Goal: Information Seeking & Learning: Learn about a topic

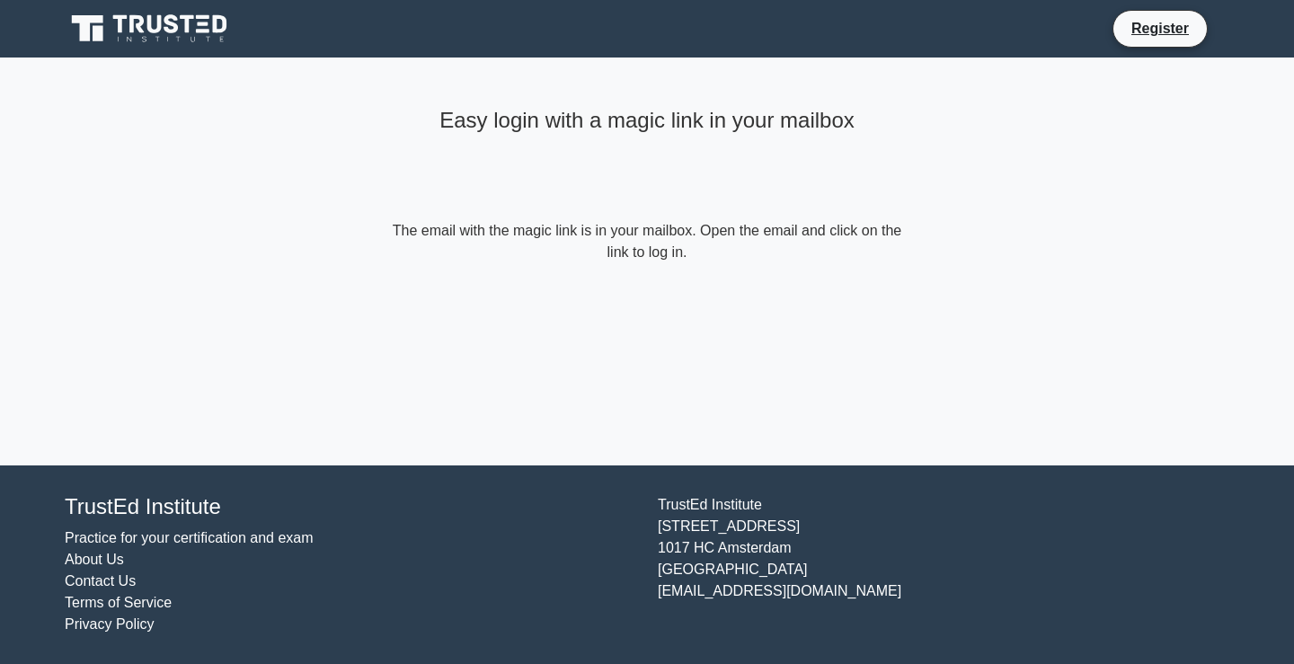
click at [661, 231] on form "The email with the magic link is in your mailbox. Open the email and click on t…" at bounding box center [647, 241] width 518 height 43
click at [138, 30] on icon at bounding box center [137, 24] width 14 height 18
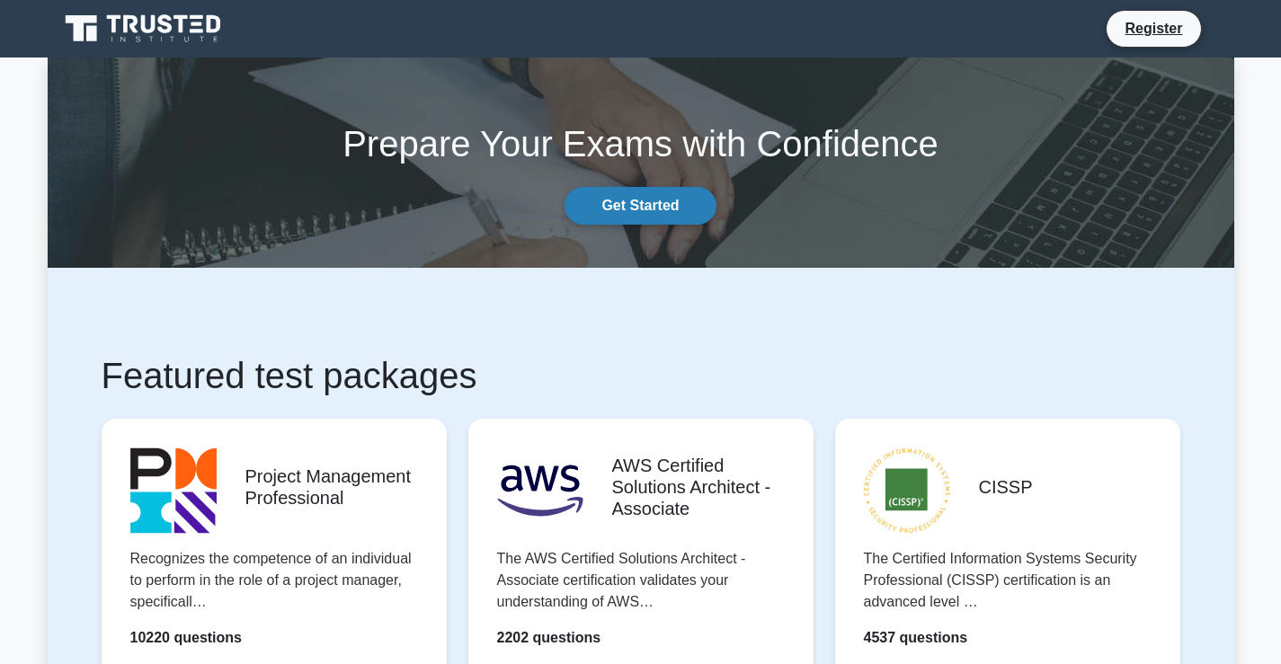
click at [677, 213] on link "Get Started" at bounding box center [639, 206] width 151 height 38
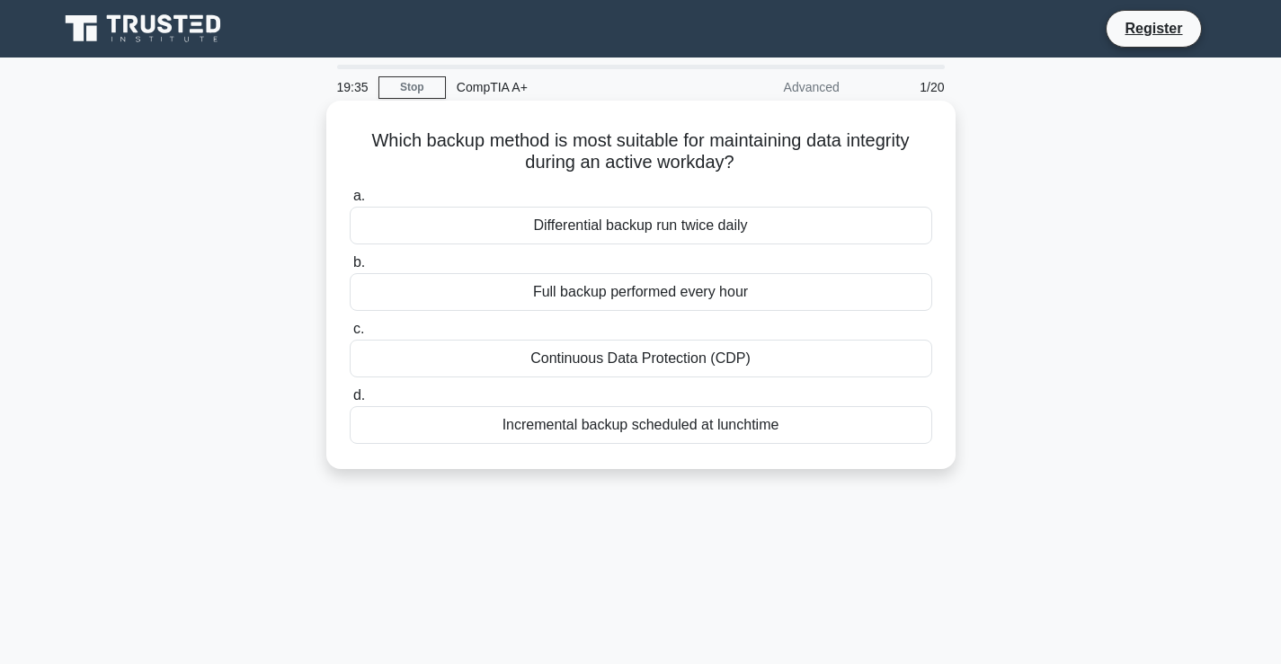
click at [671, 234] on div "Differential backup run twice daily" at bounding box center [641, 226] width 582 height 38
click at [350, 202] on input "a. Differential backup run twice daily" at bounding box center [350, 197] width 0 height 12
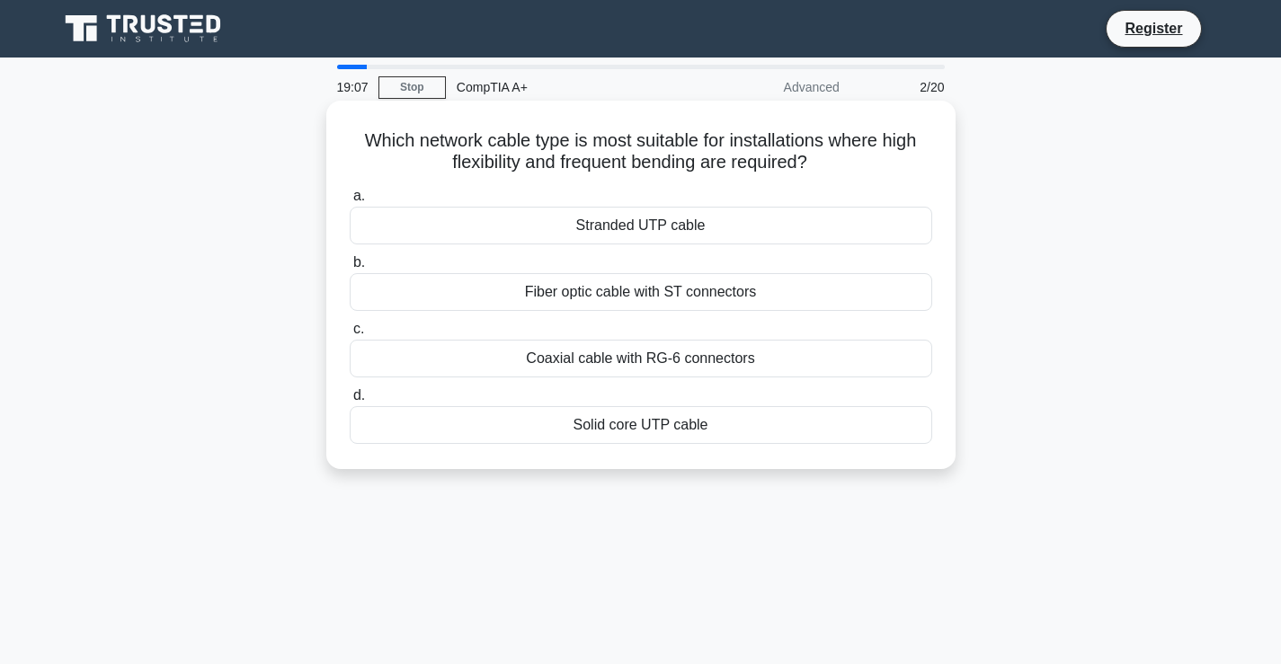
click at [716, 281] on div "Fiber optic cable with ST connectors" at bounding box center [641, 292] width 582 height 38
click at [350, 269] on input "b. Fiber optic cable with ST connectors" at bounding box center [350, 263] width 0 height 12
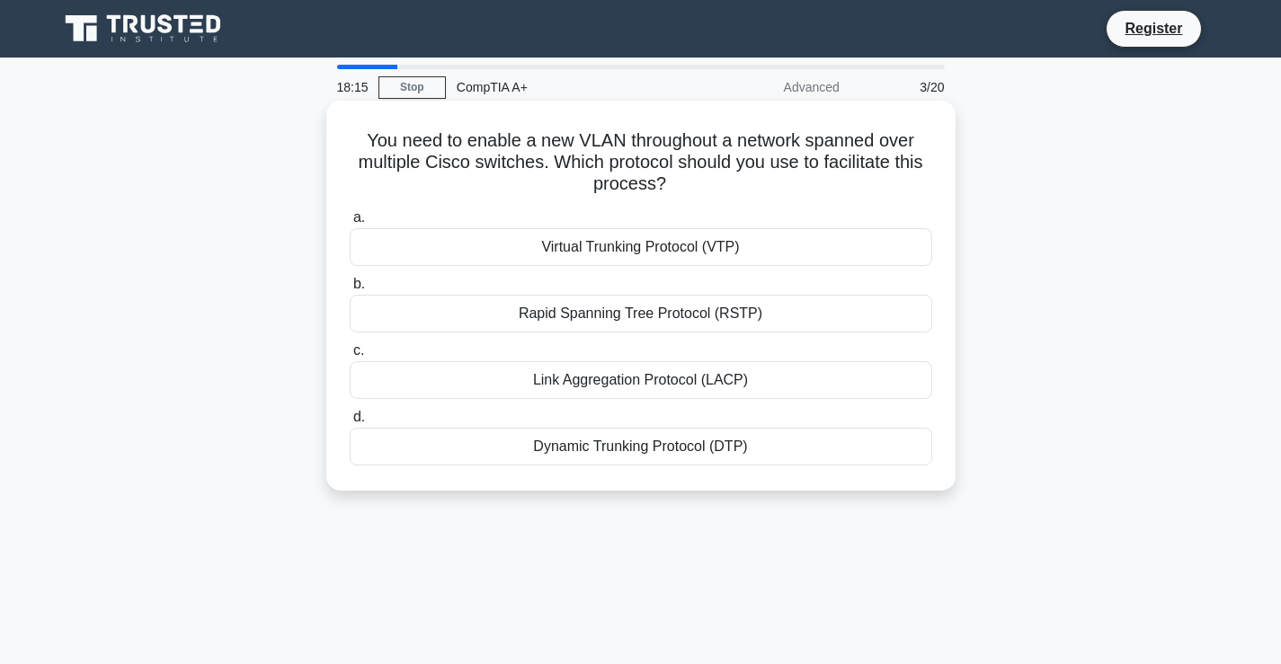
click at [618, 248] on div "Virtual Trunking Protocol (VTP)" at bounding box center [641, 247] width 582 height 38
click at [350, 224] on input "a. Virtual Trunking Protocol (VTP)" at bounding box center [350, 218] width 0 height 12
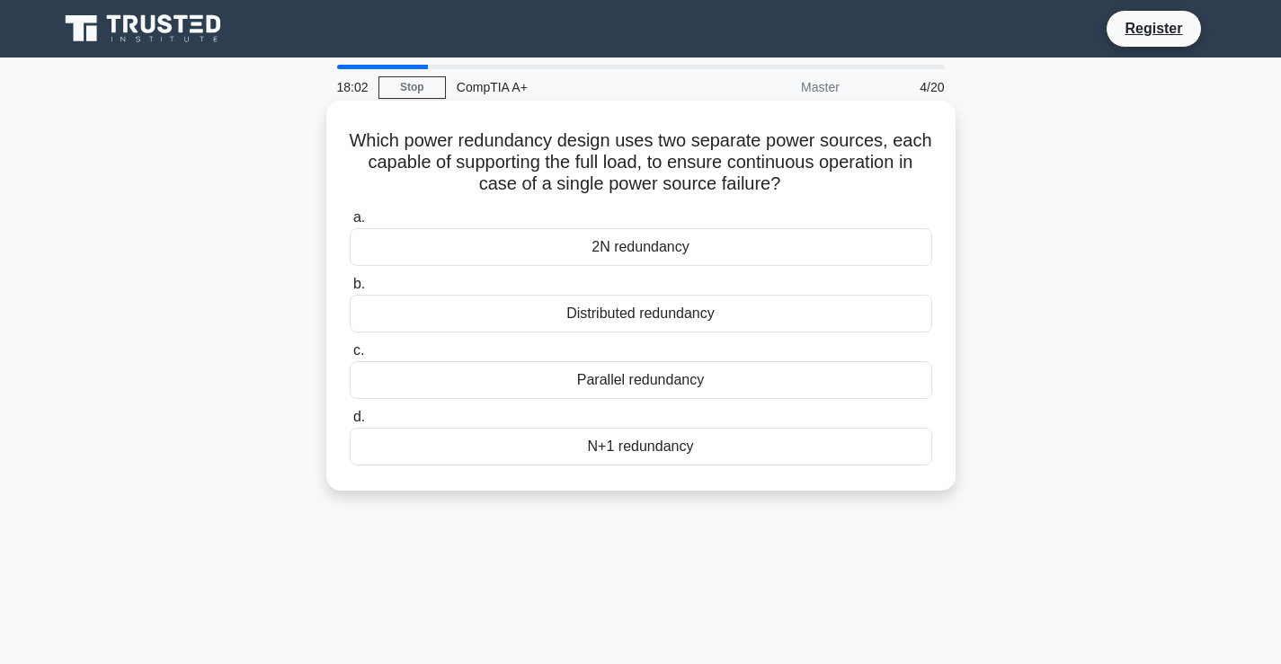
click at [652, 244] on div "2N redundancy" at bounding box center [641, 247] width 582 height 38
click at [350, 224] on input "a. 2N redundancy" at bounding box center [350, 218] width 0 height 12
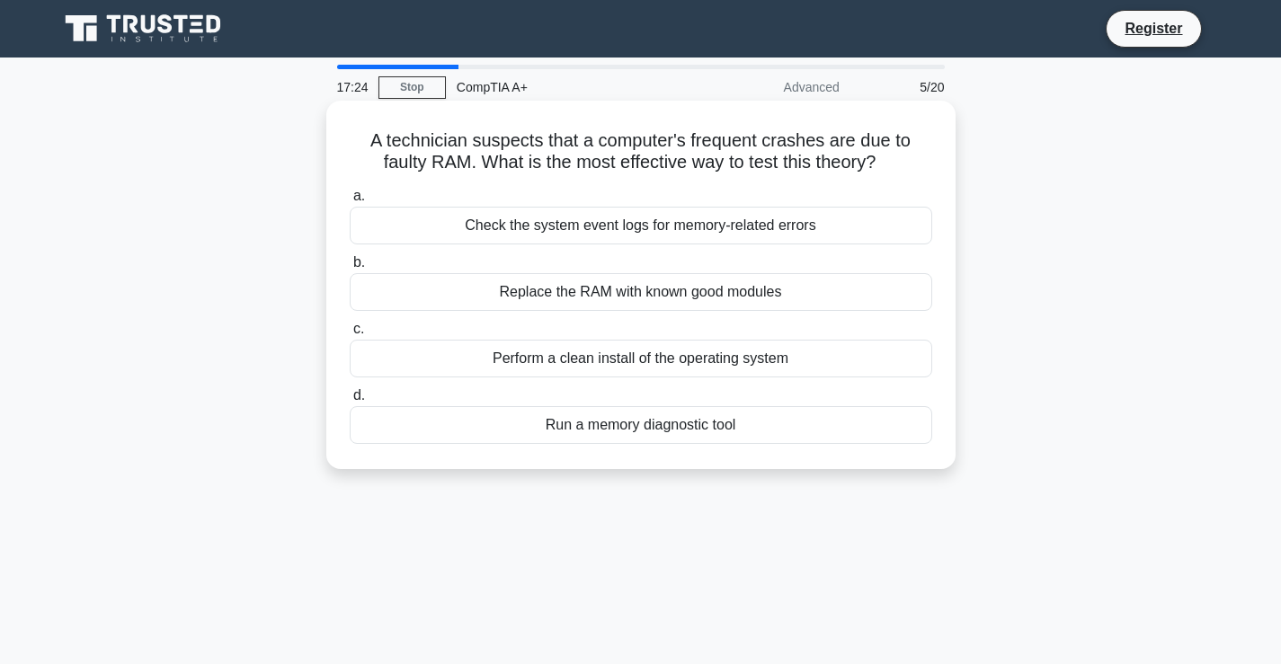
click at [680, 425] on div "Run a memory diagnostic tool" at bounding box center [641, 425] width 582 height 38
click at [350, 402] on input "d. Run a memory diagnostic tool" at bounding box center [350, 396] width 0 height 12
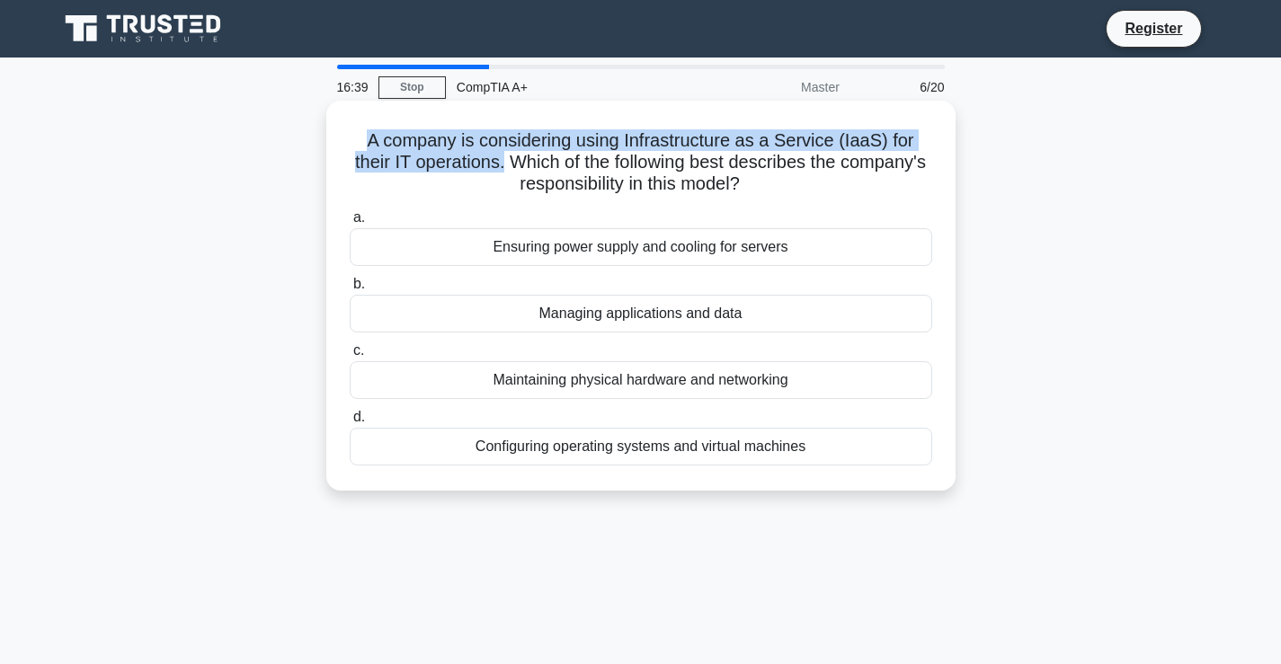
drag, startPoint x: 368, startPoint y: 141, endPoint x: 545, endPoint y: 164, distance: 177.6
click at [545, 164] on h5 "A company is considering using Infrastructure as a Service (IaaS) for their IT …" at bounding box center [641, 162] width 586 height 67
copy h5 "A company is considering using Infrastructure as a Service (IaaS) for their IT …"
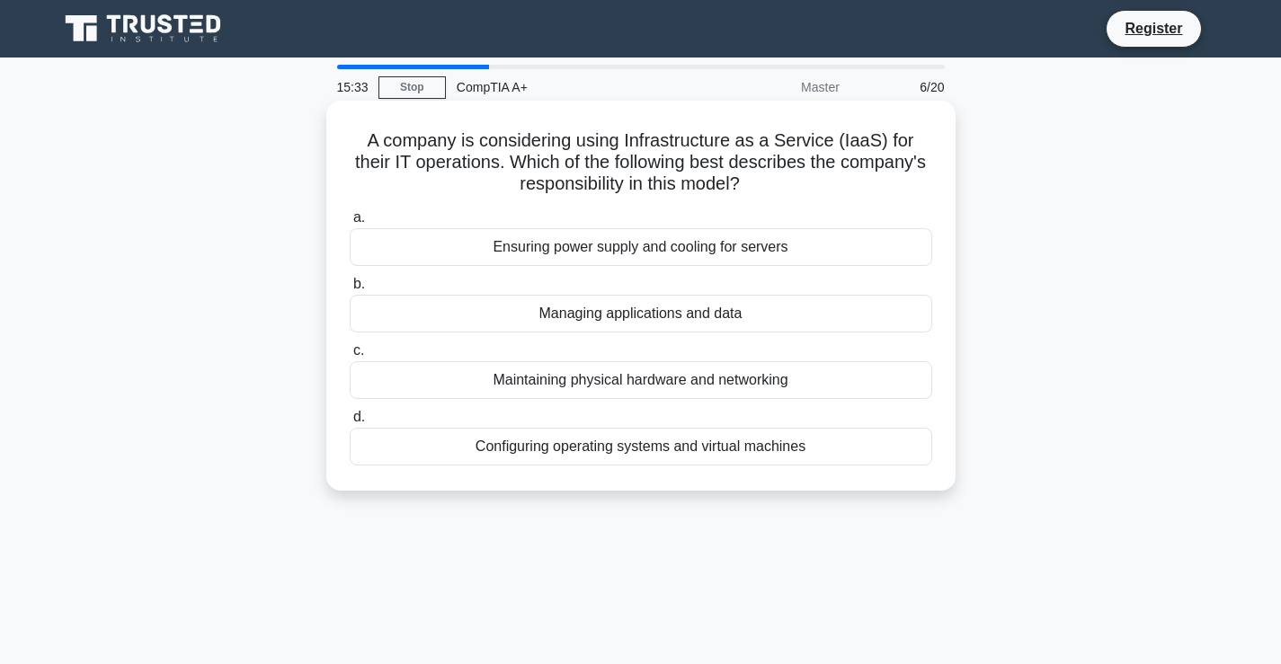
click at [545, 185] on h5 "A company is considering using Infrastructure as a Service (IaaS) for their IT …" at bounding box center [641, 162] width 586 height 67
click at [537, 440] on div "Configuring operating systems and virtual machines" at bounding box center [641, 447] width 582 height 38
click at [350, 423] on input "d. Configuring operating systems and virtual machines" at bounding box center [350, 418] width 0 height 12
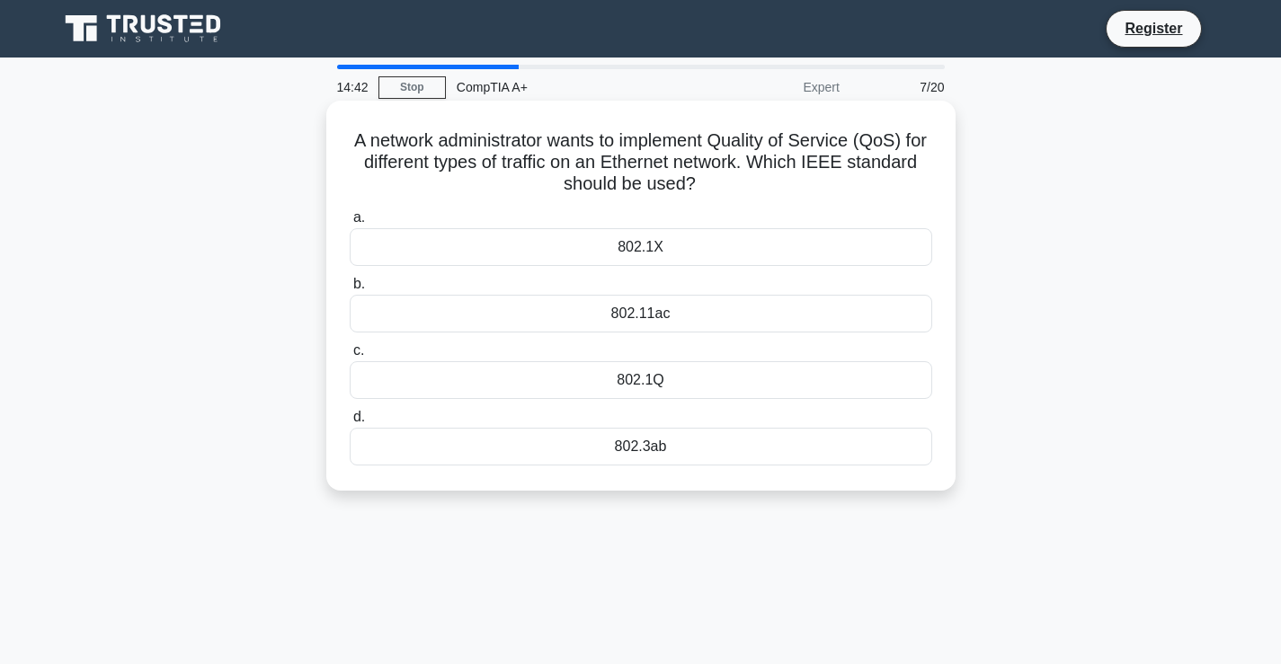
click at [648, 379] on div "802.1Q" at bounding box center [641, 380] width 582 height 38
click at [350, 357] on input "c. 802.1Q" at bounding box center [350, 351] width 0 height 12
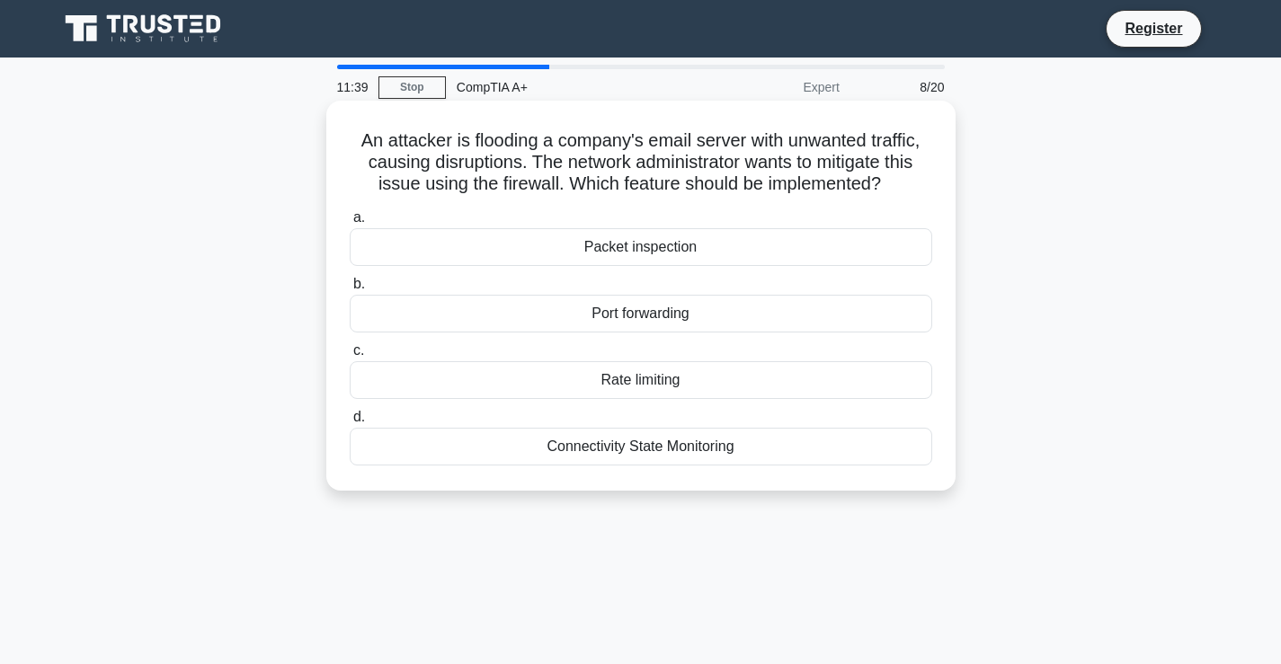
click at [647, 382] on div "Rate limiting" at bounding box center [641, 380] width 582 height 38
click at [350, 357] on input "c. Rate limiting" at bounding box center [350, 351] width 0 height 12
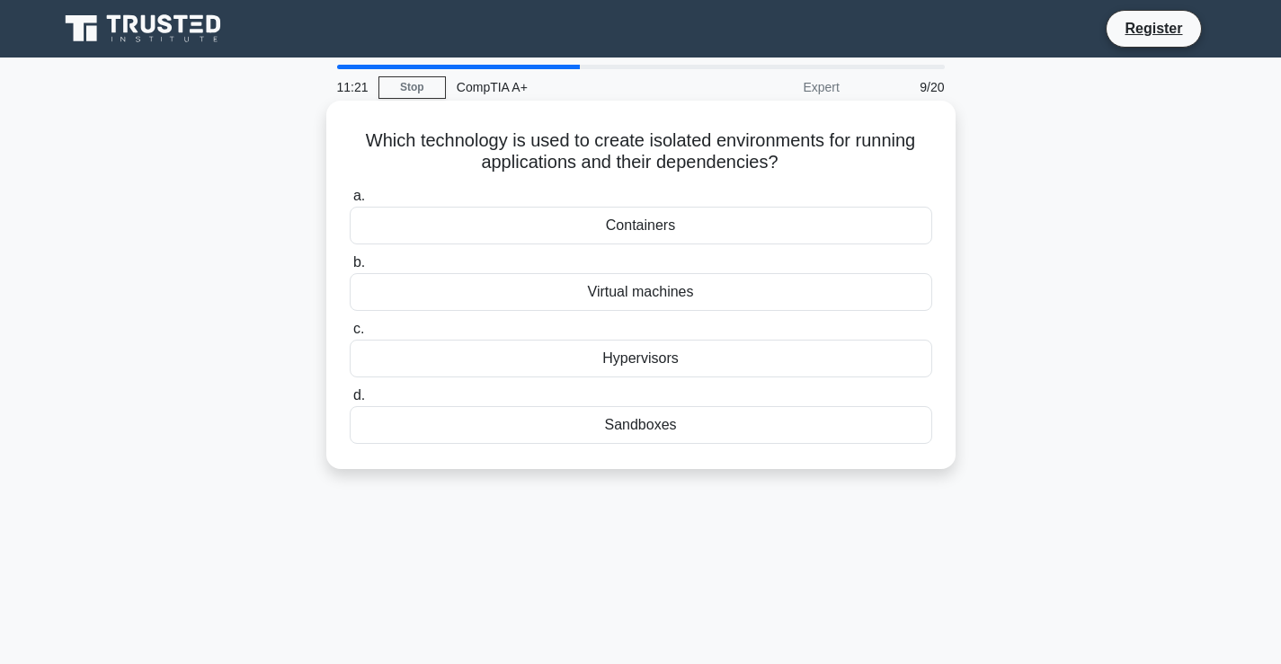
click at [641, 226] on div "Containers" at bounding box center [641, 226] width 582 height 38
click at [350, 202] on input "a. Containers" at bounding box center [350, 197] width 0 height 12
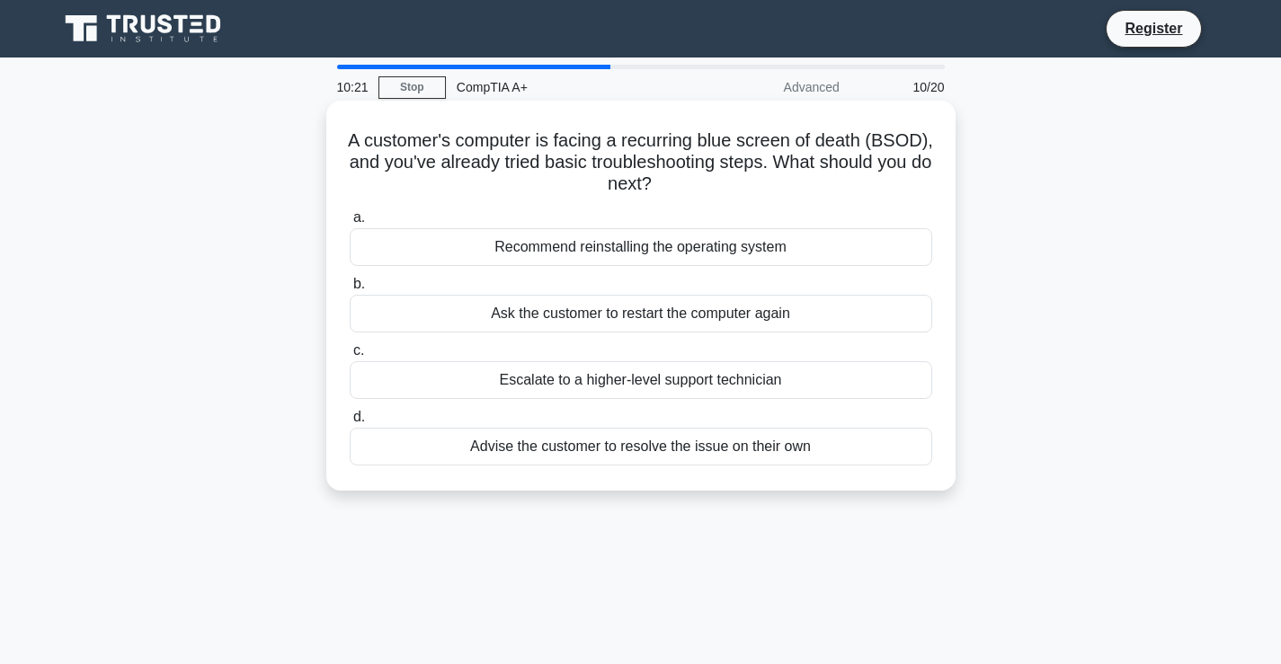
click at [626, 380] on div "Escalate to a higher-level support technician" at bounding box center [641, 380] width 582 height 38
click at [350, 357] on input "c. Escalate to a higher-level support technician" at bounding box center [350, 351] width 0 height 12
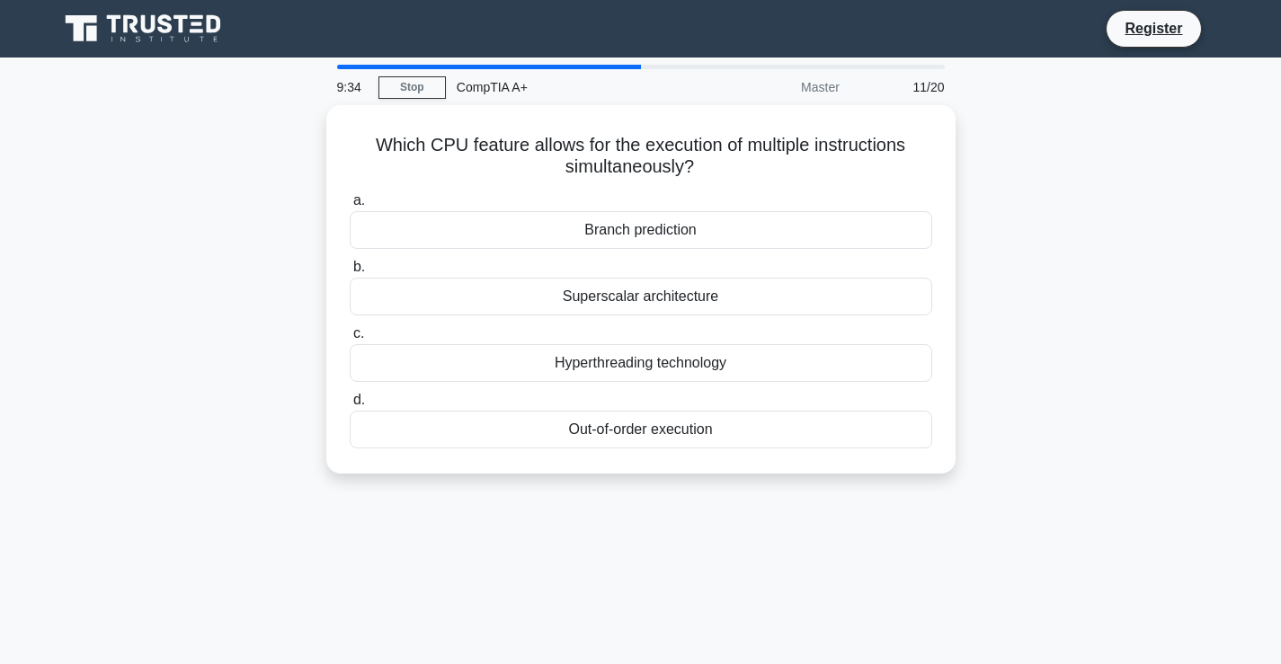
drag, startPoint x: 696, startPoint y: 165, endPoint x: 298, endPoint y: 139, distance: 399.0
click at [298, 139] on div "Which CPU feature allows for the execution of multiple instructions simultaneou…" at bounding box center [641, 300] width 1186 height 390
copy h5 "Which CPU feature allows for the execution of multiple instructions simultaneou…"
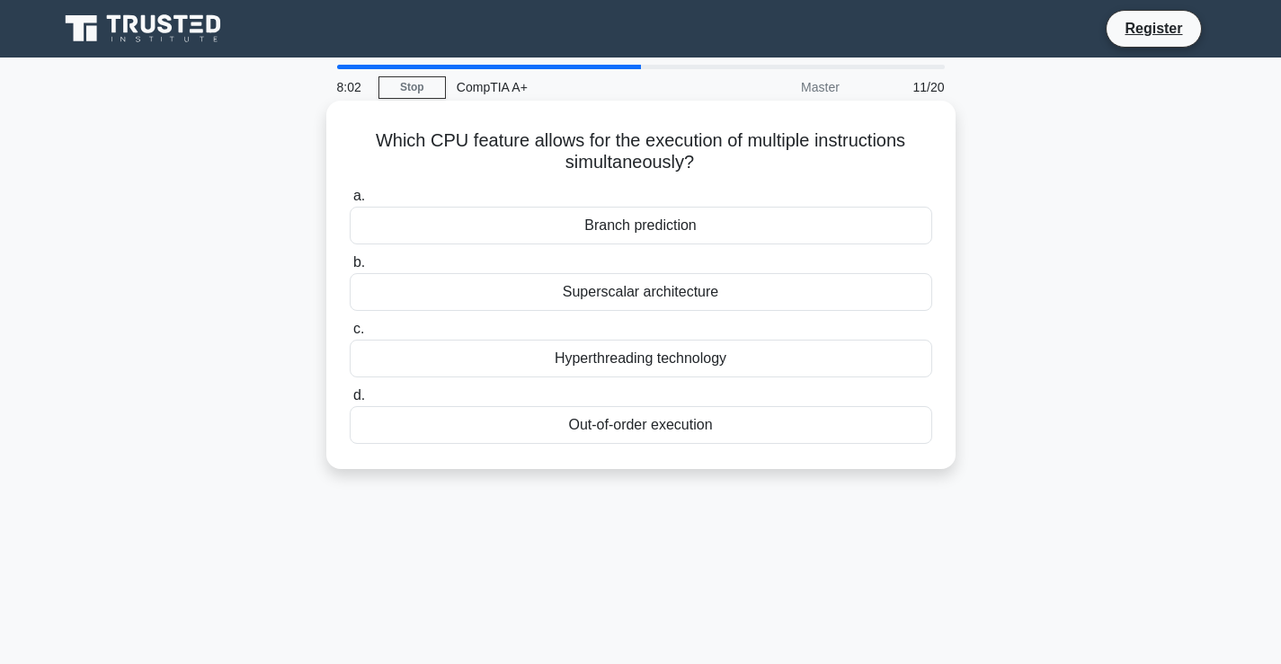
click at [630, 298] on div "Superscalar architecture" at bounding box center [641, 292] width 582 height 38
click at [350, 269] on input "b. Superscalar architecture" at bounding box center [350, 263] width 0 height 12
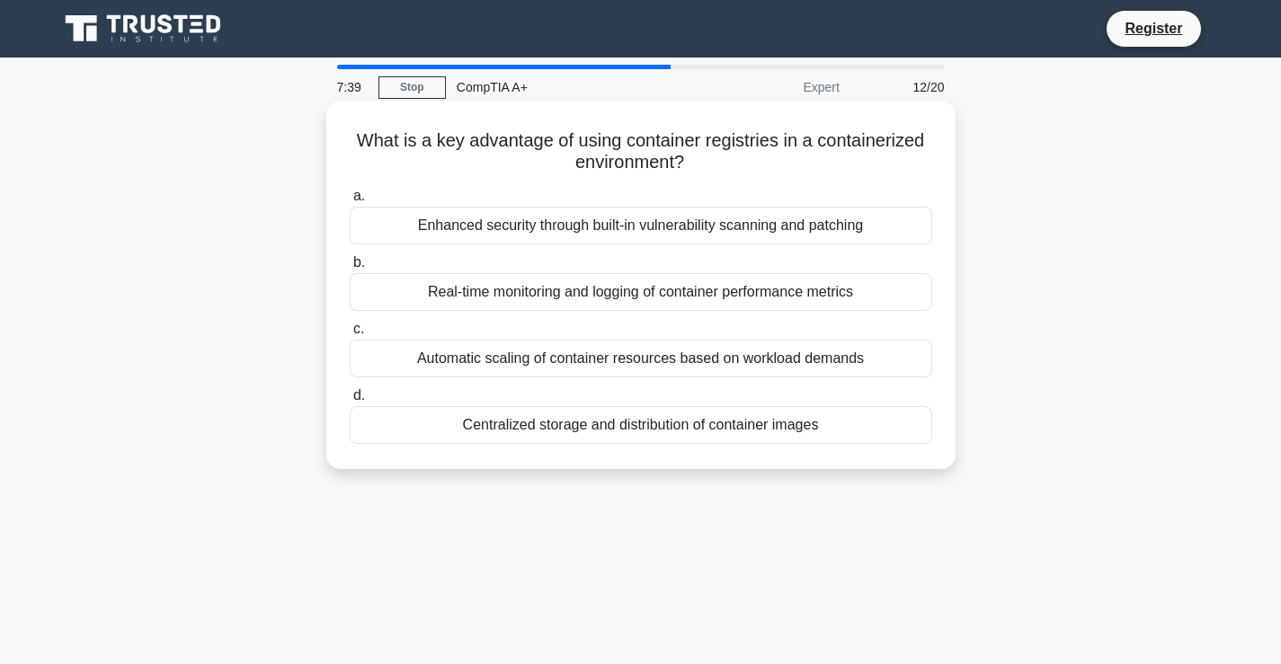
click at [747, 431] on div "Centralized storage and distribution of container images" at bounding box center [641, 425] width 582 height 38
click at [350, 402] on input "d. Centralized storage and distribution of container images" at bounding box center [350, 396] width 0 height 12
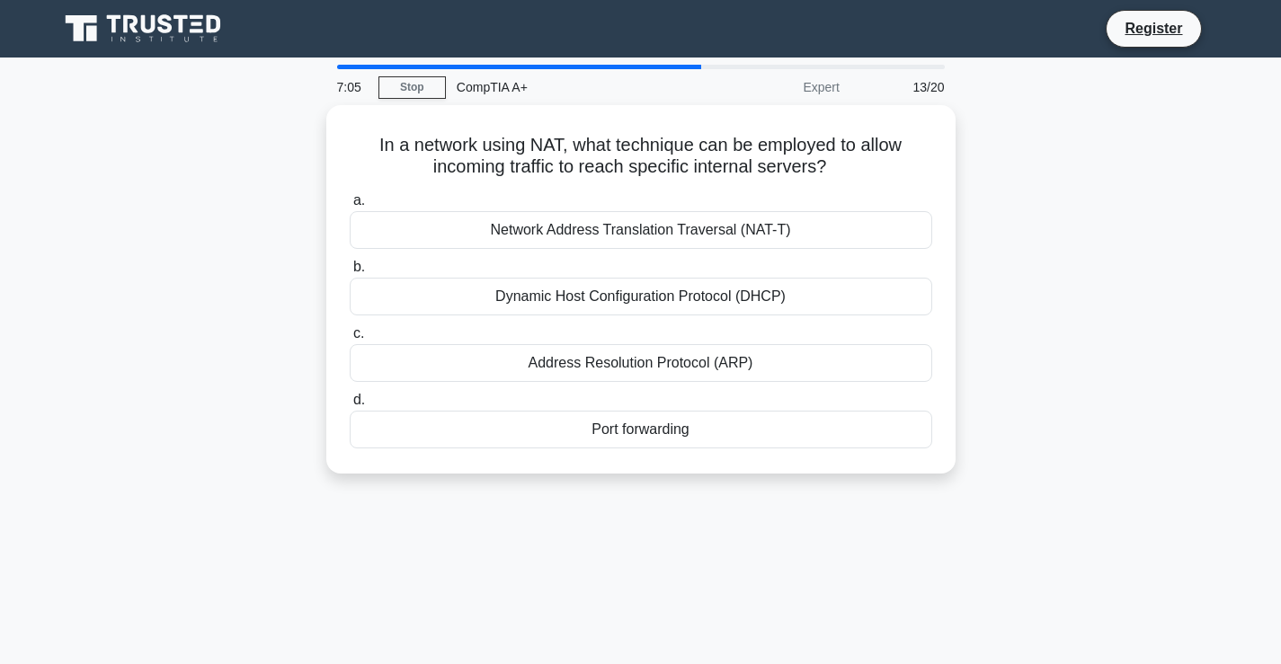
drag, startPoint x: 836, startPoint y: 159, endPoint x: 288, endPoint y: 148, distance: 547.4
click at [288, 148] on div "In a network using NAT, what technique can be employed to allow incoming traffi…" at bounding box center [641, 300] width 1186 height 390
copy h5 "In a network using NAT, what technique can be employed to allow incoming traffi…"
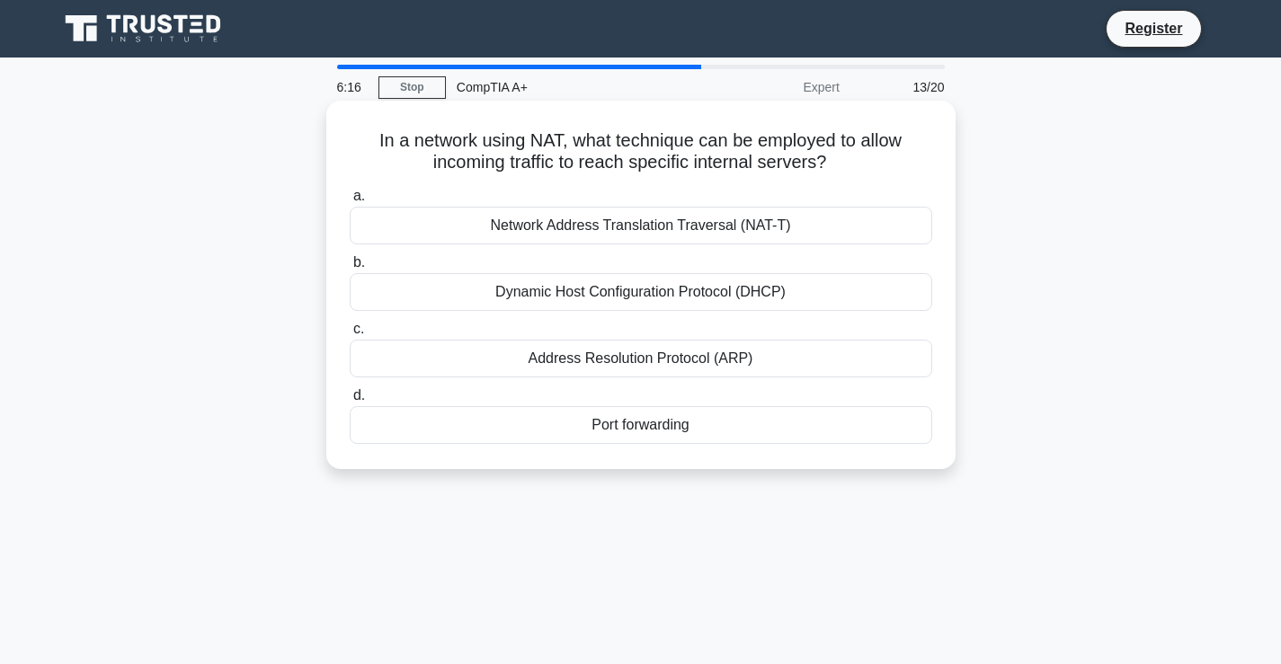
click at [687, 222] on div "Network Address Translation Traversal (NAT-T)" at bounding box center [641, 226] width 582 height 38
click at [350, 202] on input "a. Network Address Translation Traversal (NAT-T)" at bounding box center [350, 197] width 0 height 12
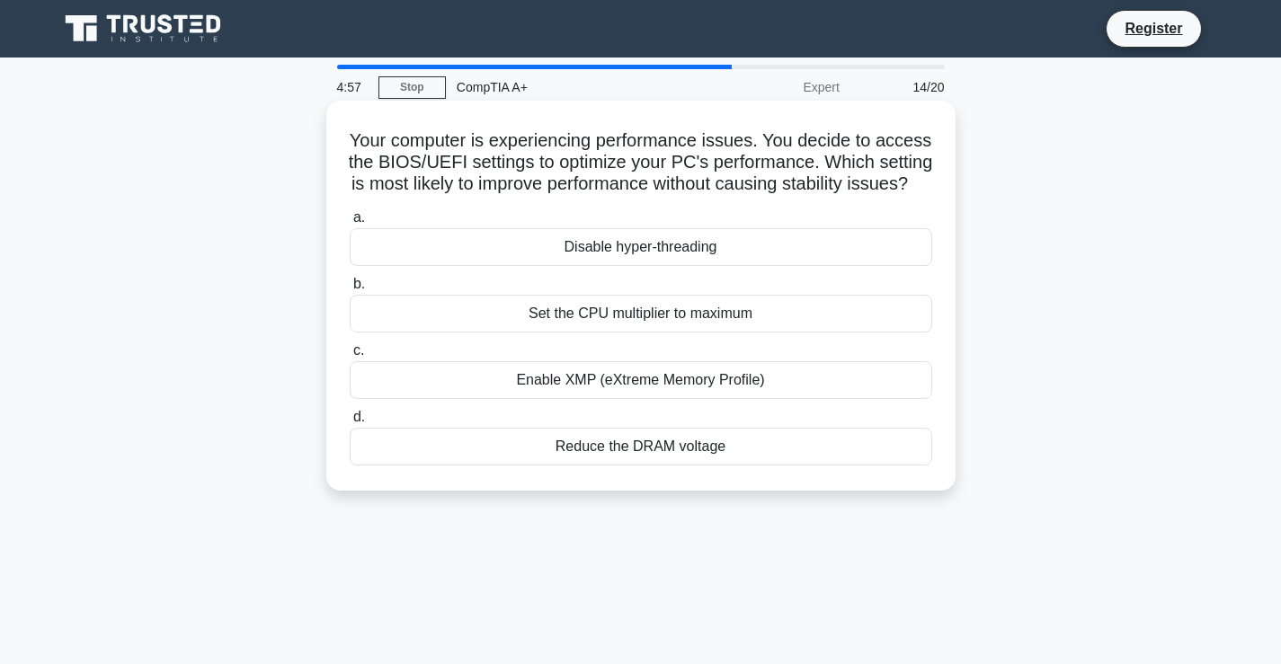
drag, startPoint x: 686, startPoint y: 207, endPoint x: 651, endPoint y: 207, distance: 35.0
click at [682, 196] on h5 "Your computer is experiencing performance issues. You decide to access the BIOS…" at bounding box center [641, 162] width 586 height 67
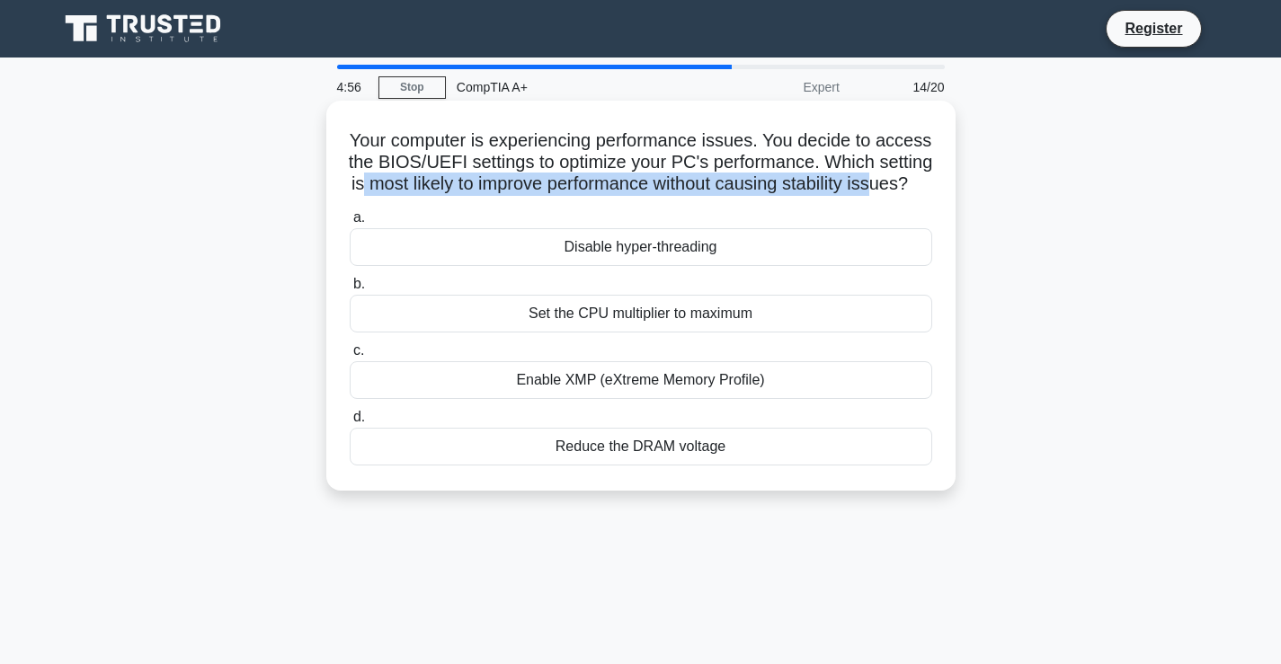
drag, startPoint x: 651, startPoint y: 207, endPoint x: 488, endPoint y: 183, distance: 164.3
click at [488, 183] on h5 "Your computer is experiencing performance issues. You decide to access the BIOS…" at bounding box center [641, 162] width 586 height 67
drag, startPoint x: 698, startPoint y: 208, endPoint x: 349, endPoint y: 145, distance: 355.4
click at [349, 145] on h5 "Your computer is experiencing performance issues. You decide to access the BIOS…" at bounding box center [641, 162] width 586 height 67
copy h5 "Your computer is experiencing performance issues. You decide to access the BIOS…"
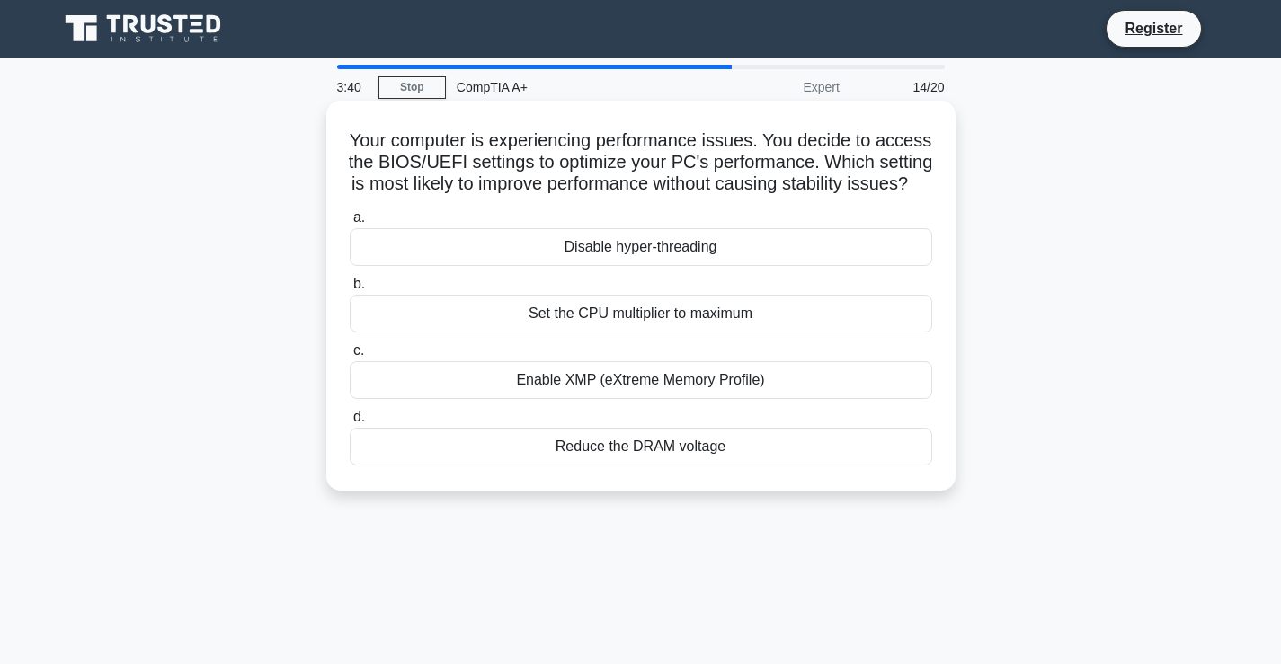
click at [603, 399] on div "Enable XMP (eXtreme Memory Profile)" at bounding box center [641, 380] width 582 height 38
click at [350, 357] on input "c. Enable XMP (eXtreme Memory Profile)" at bounding box center [350, 351] width 0 height 12
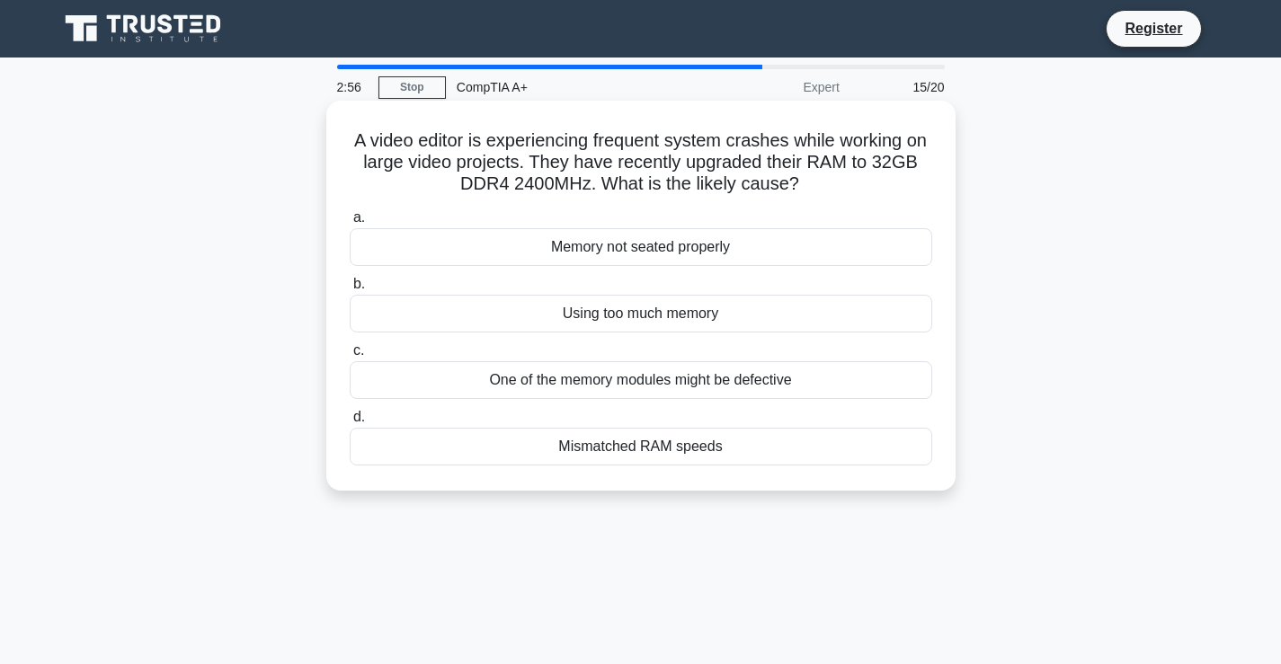
click at [699, 244] on div "Memory not seated properly" at bounding box center [641, 247] width 582 height 38
click at [350, 224] on input "a. Memory not seated properly" at bounding box center [350, 218] width 0 height 12
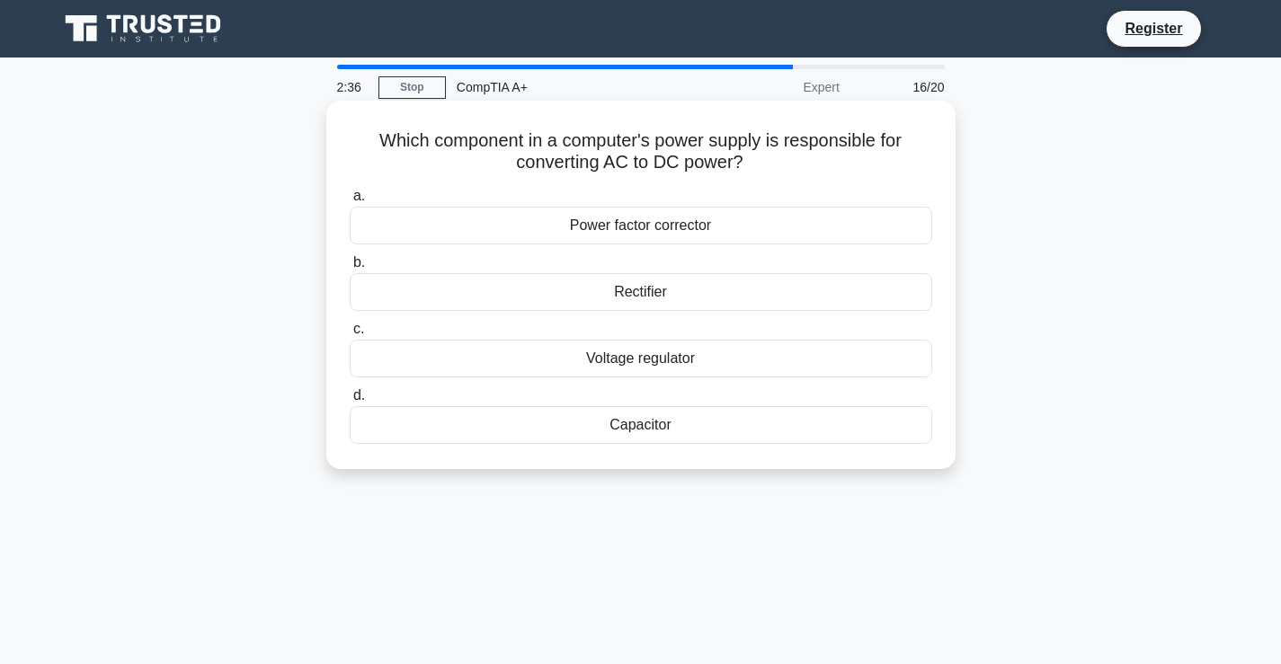
click at [669, 294] on div "Rectifier" at bounding box center [641, 292] width 582 height 38
click at [350, 269] on input "b. Rectifier" at bounding box center [350, 263] width 0 height 12
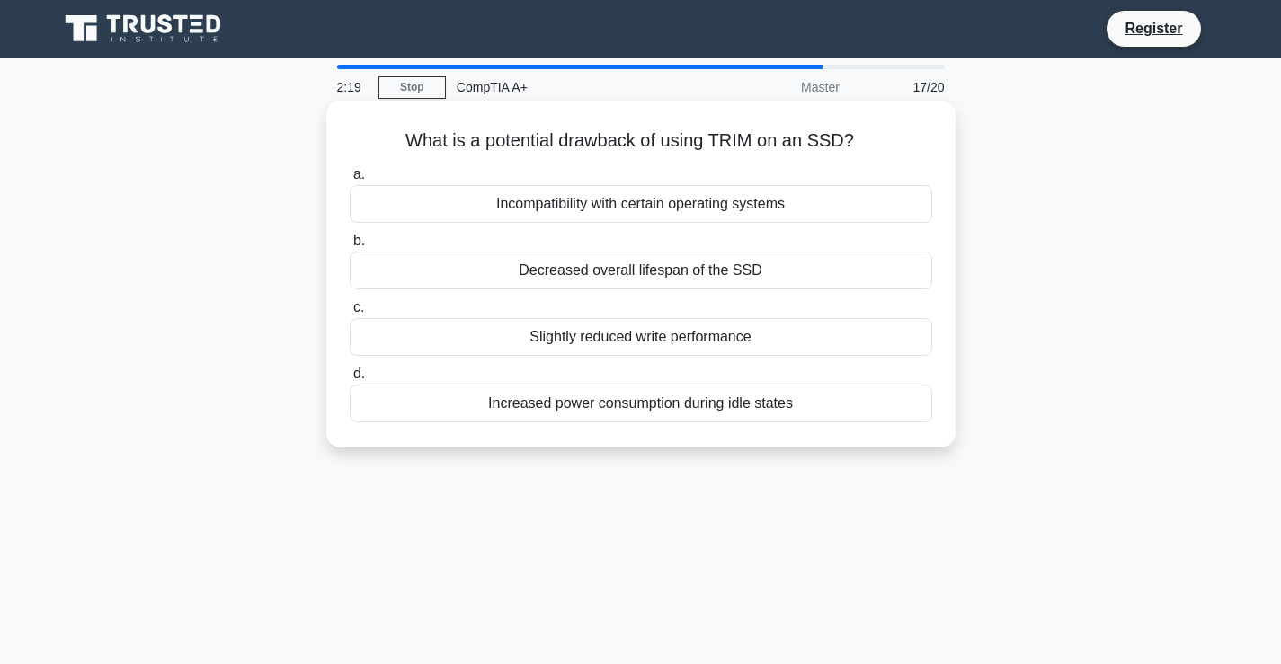
drag, startPoint x: 863, startPoint y: 136, endPoint x: 371, endPoint y: 155, distance: 492.0
click at [371, 155] on div "What is a potential drawback of using TRIM on an SSD? .spinner_0XTQ{transform-o…" at bounding box center [640, 274] width 615 height 333
copy h5 "What is a potential drawback of using TRIM on an SSD?"
